Goal: Transaction & Acquisition: Obtain resource

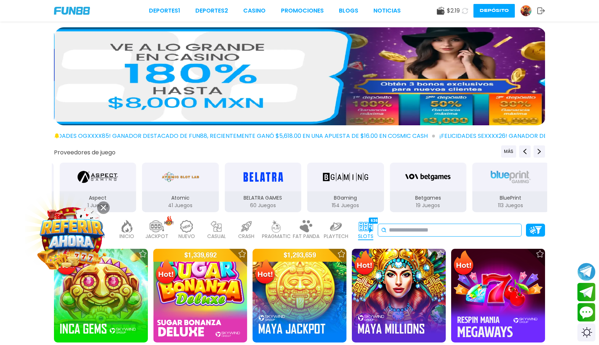
click at [394, 230] on input at bounding box center [453, 230] width 129 height 9
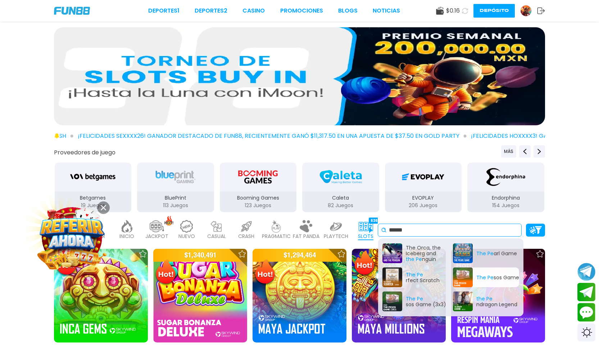
type input "******"
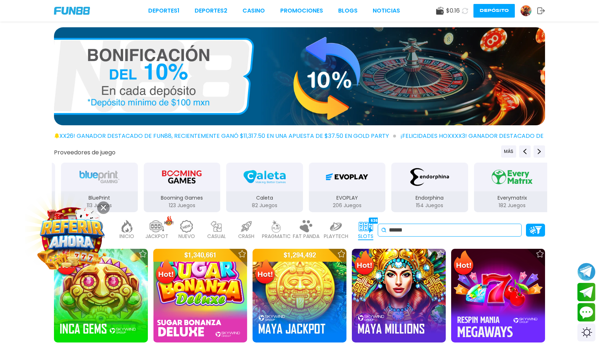
click at [411, 231] on input "******" at bounding box center [453, 230] width 129 height 9
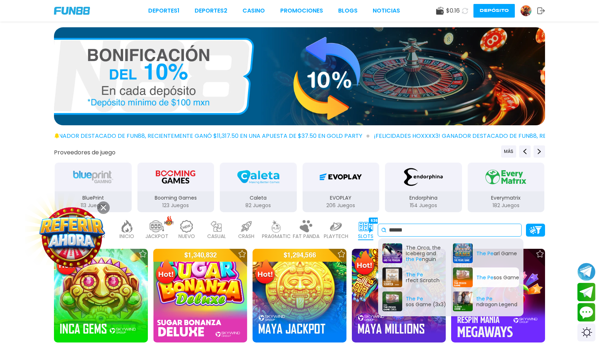
click at [461, 272] on div "The Pe sos Game" at bounding box center [486, 278] width 66 height 20
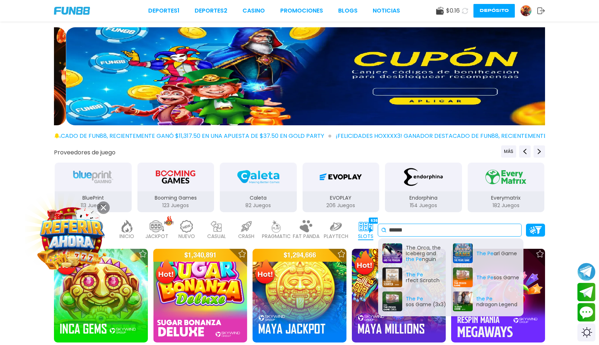
click at [412, 232] on input "******" at bounding box center [453, 230] width 129 height 9
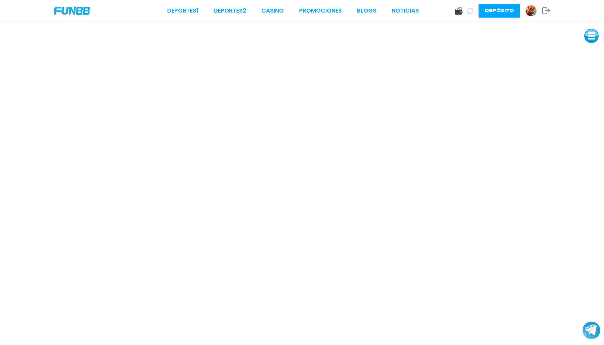
click at [473, 14] on icon at bounding box center [470, 11] width 6 height 6
click at [473, 13] on icon at bounding box center [470, 11] width 6 height 6
click at [276, 10] on link "CASINO" at bounding box center [272, 10] width 22 height 9
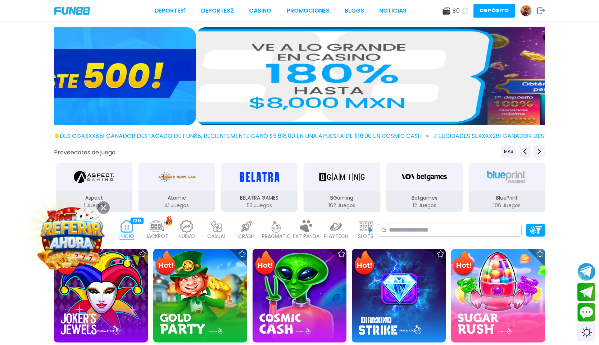
click at [467, 10] on use at bounding box center [465, 11] width 6 height 6
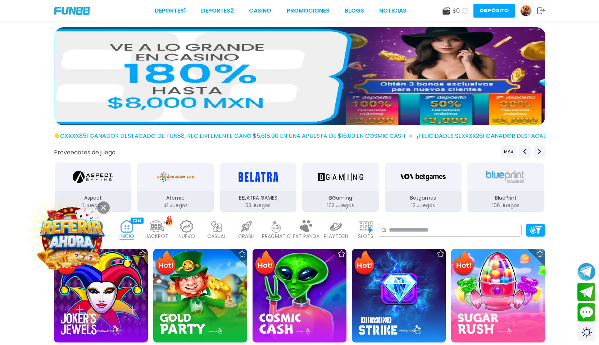
click at [467, 10] on use at bounding box center [464, 10] width 7 height 7
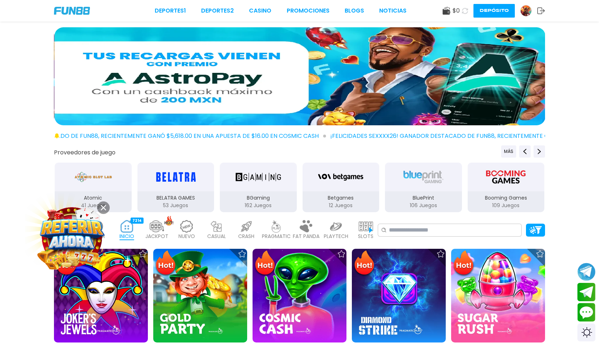
click at [467, 10] on use at bounding box center [465, 11] width 8 height 8
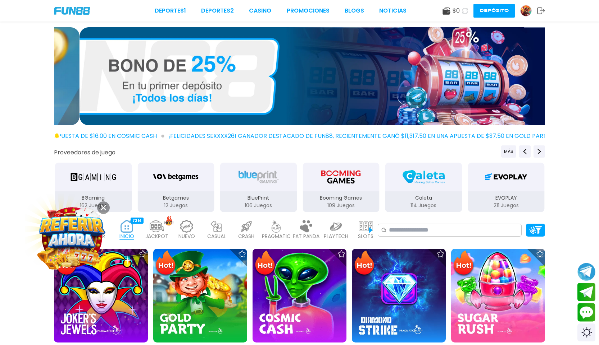
click at [524, 11] on img at bounding box center [525, 10] width 11 height 11
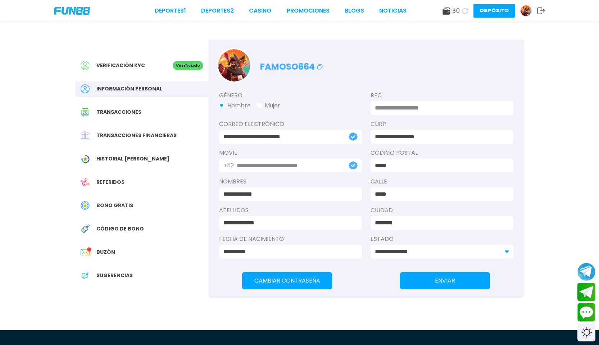
click at [125, 205] on span "Bono Gratis" at bounding box center [114, 206] width 37 height 8
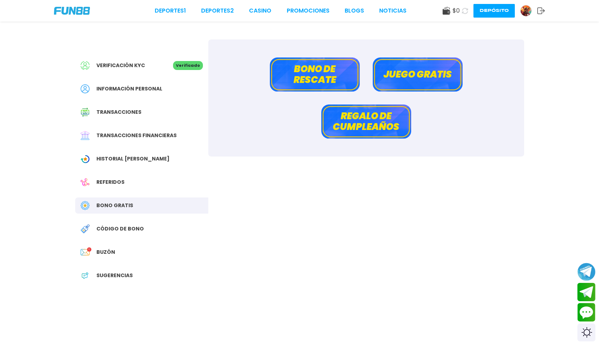
click at [310, 71] on button "Bono de rescate" at bounding box center [315, 75] width 90 height 34
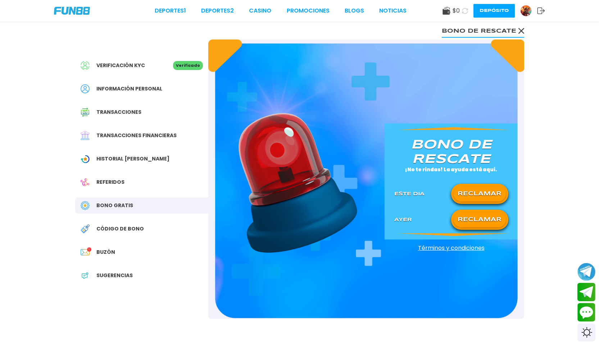
click at [476, 188] on button "RECLAMAR" at bounding box center [479, 194] width 52 height 15
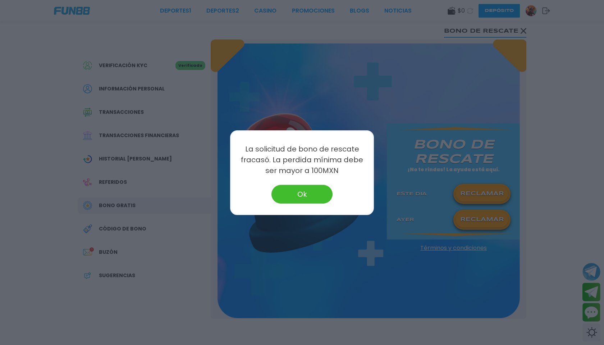
click at [313, 191] on button "Ok" at bounding box center [301, 194] width 61 height 19
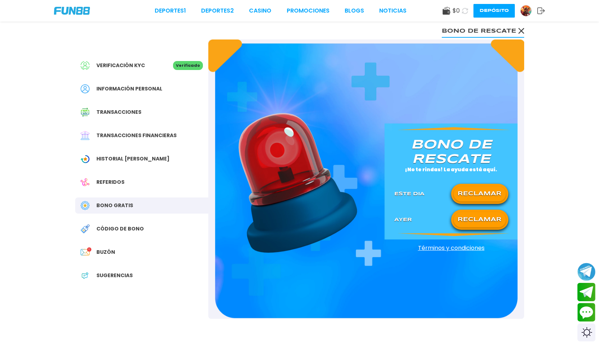
click at [459, 216] on button "RECLAMAR" at bounding box center [479, 219] width 52 height 15
